Goal: Navigation & Orientation: Understand site structure

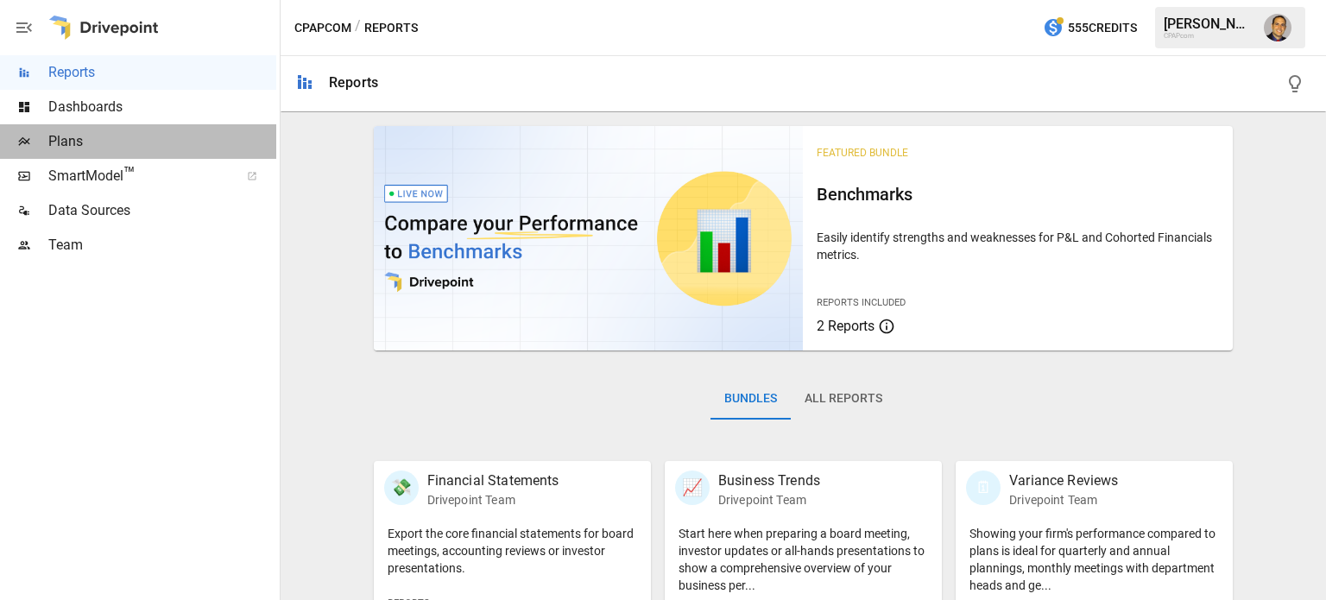
click at [67, 140] on span "Plans" at bounding box center [162, 141] width 228 height 21
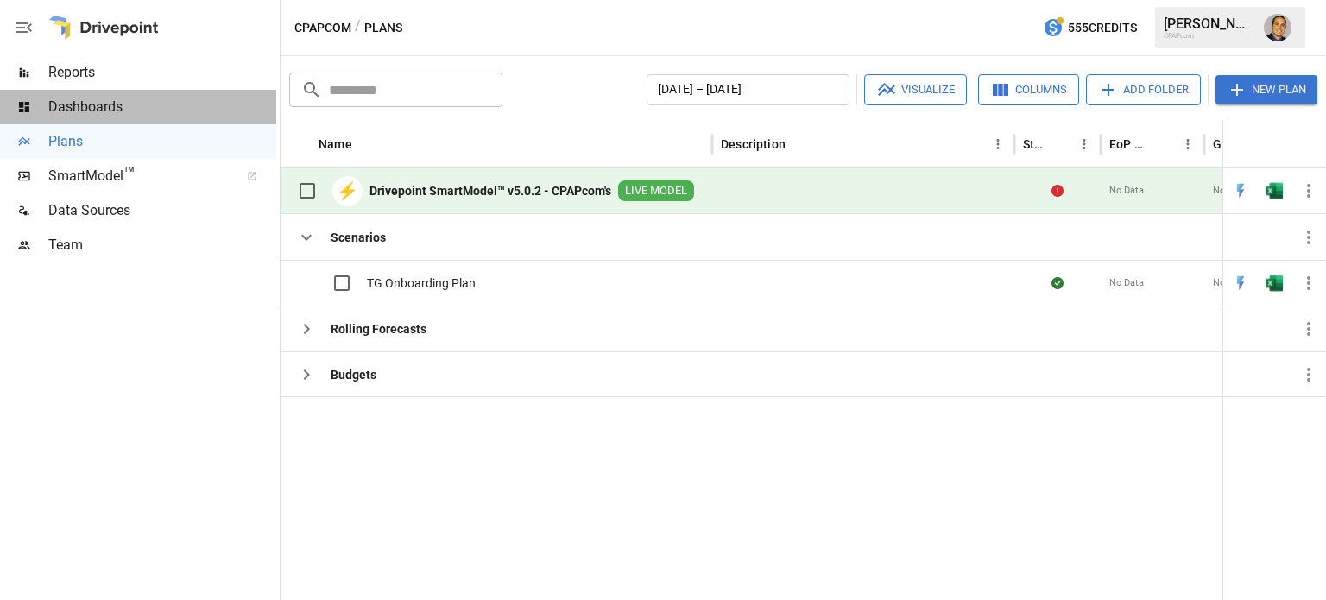
click at [75, 101] on span "Dashboards" at bounding box center [162, 107] width 228 height 21
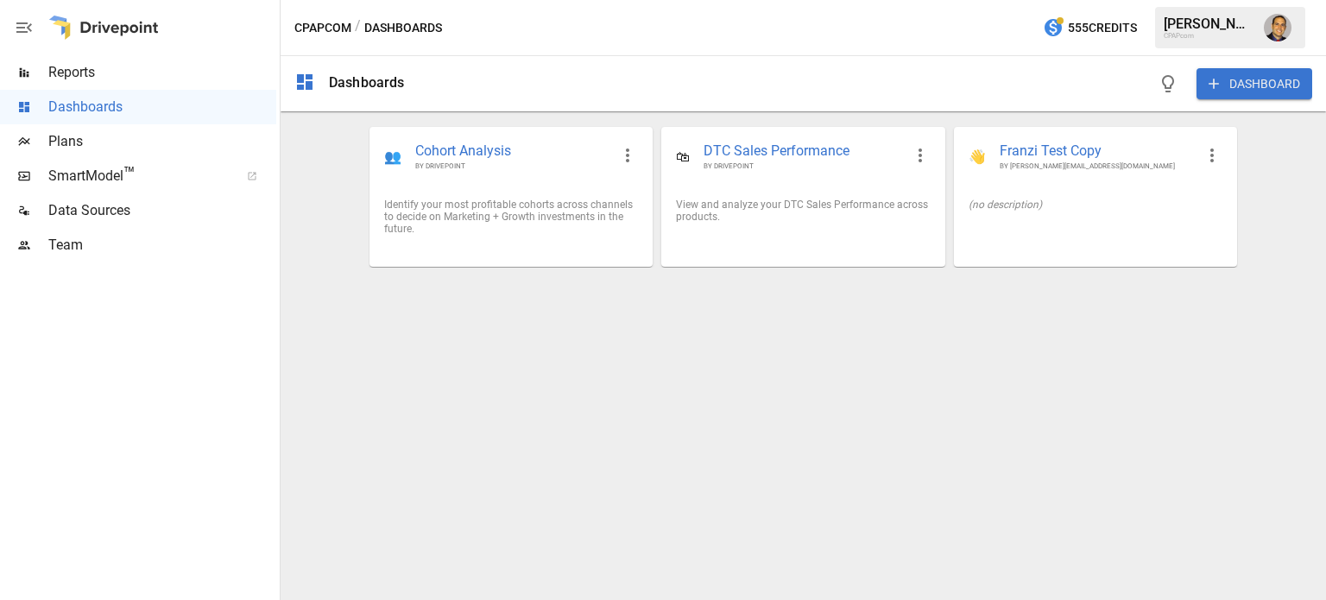
click at [83, 75] on span "Reports" at bounding box center [162, 72] width 228 height 21
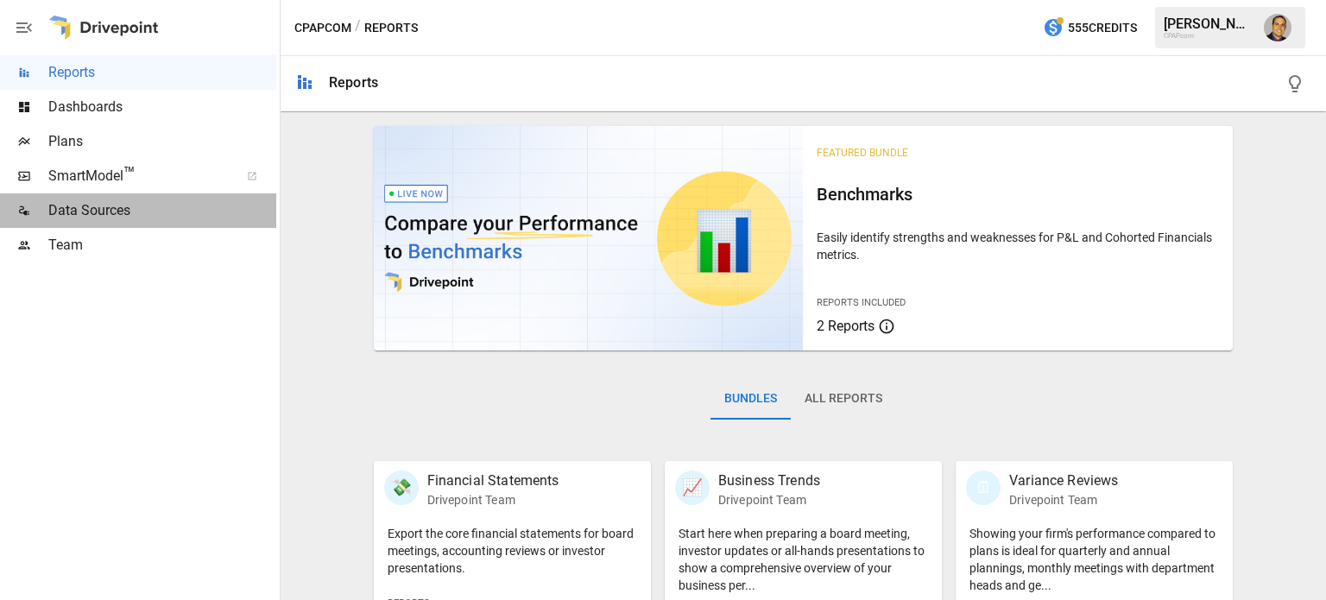
click at [117, 206] on span "Data Sources" at bounding box center [162, 210] width 228 height 21
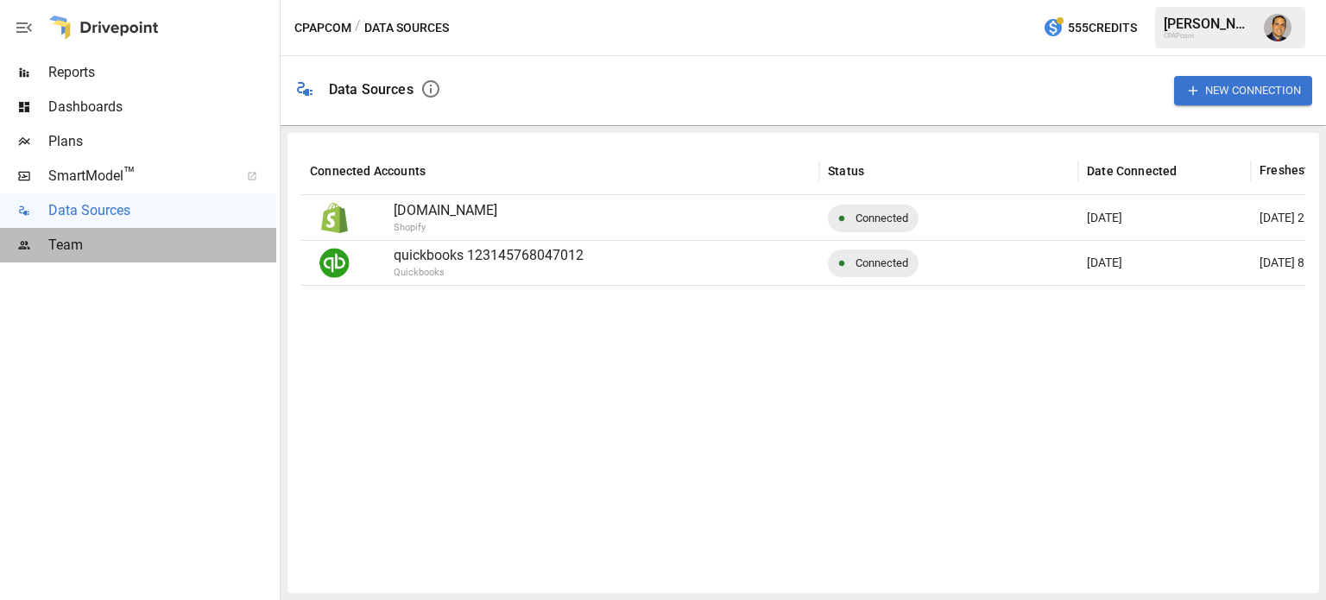
click at [83, 249] on span "Team" at bounding box center [162, 245] width 228 height 21
